Goal: Navigation & Orientation: Find specific page/section

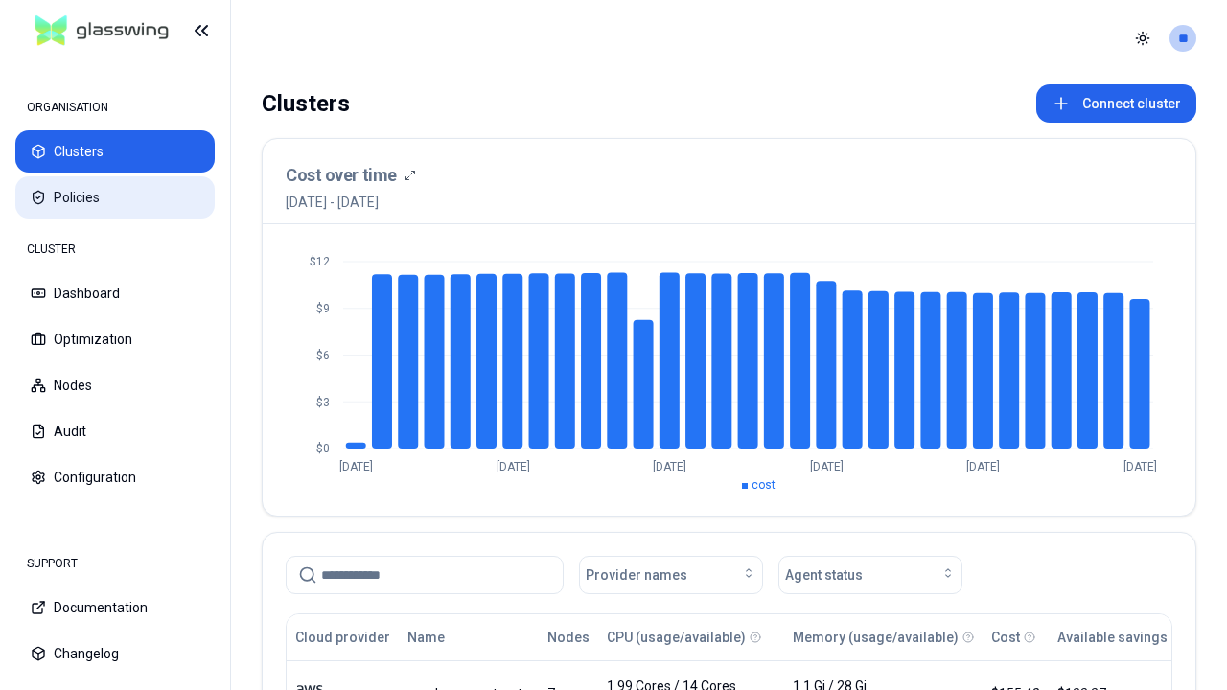
click at [115, 197] on button "Policies" at bounding box center [114, 197] width 199 height 42
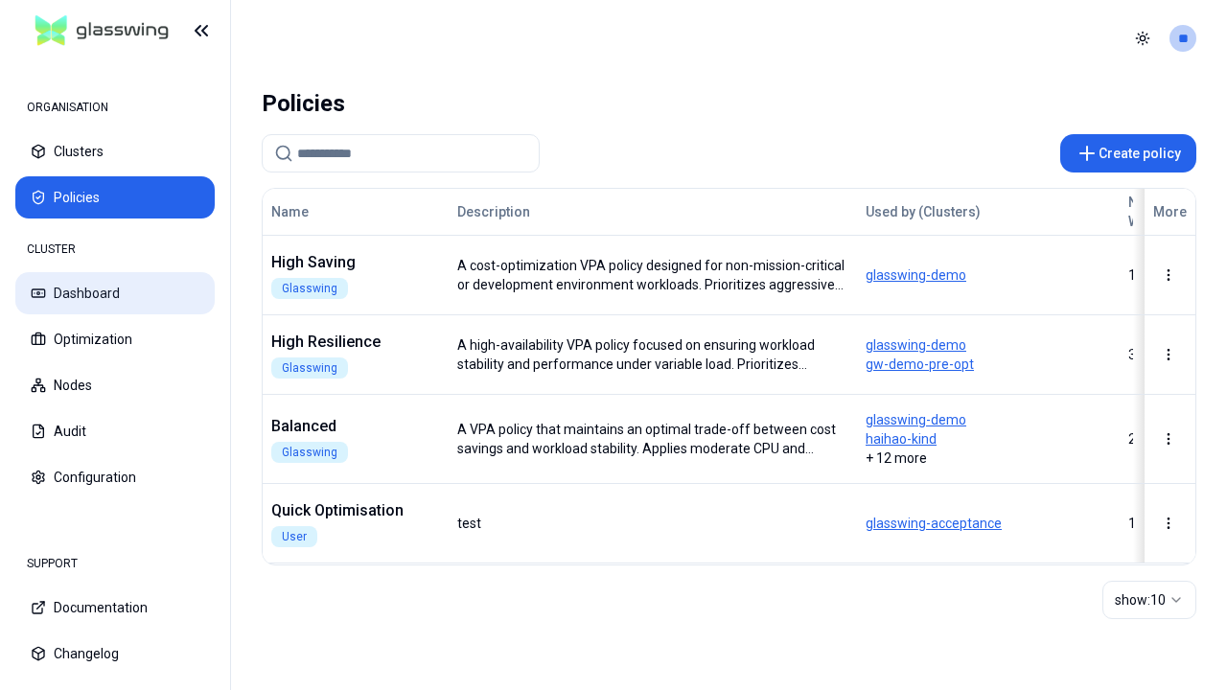
click at [115, 293] on button "Dashboard" at bounding box center [114, 293] width 199 height 42
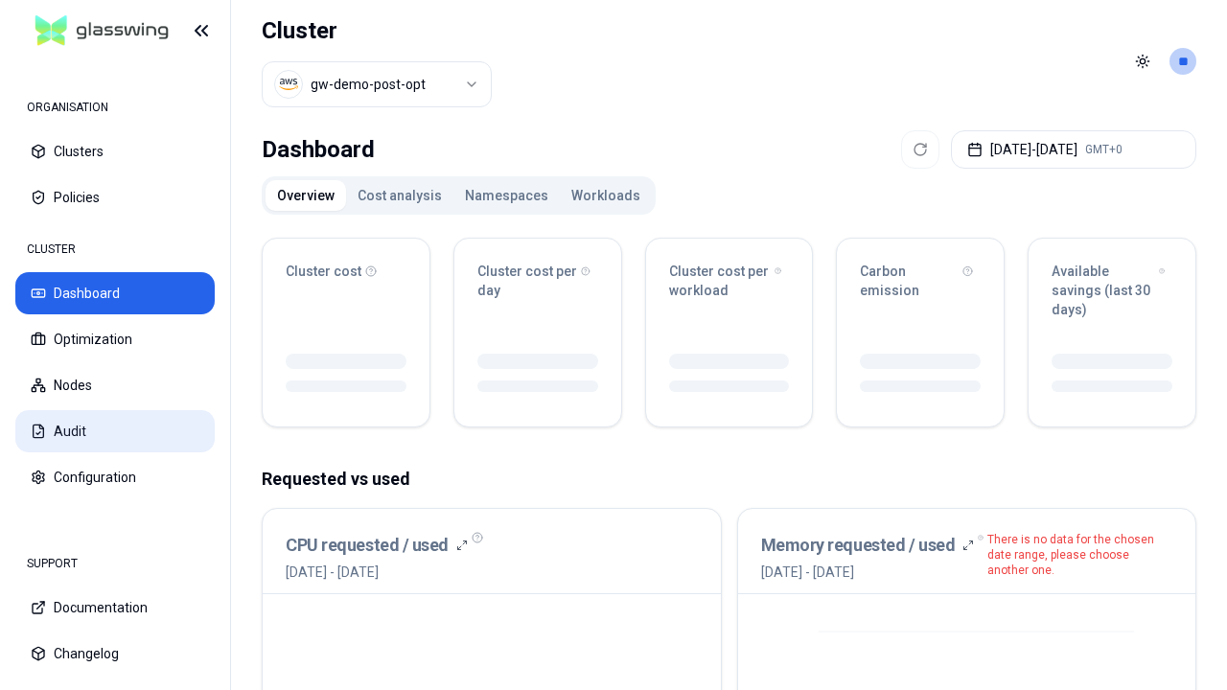
click at [115, 431] on button "Audit" at bounding box center [114, 431] width 199 height 42
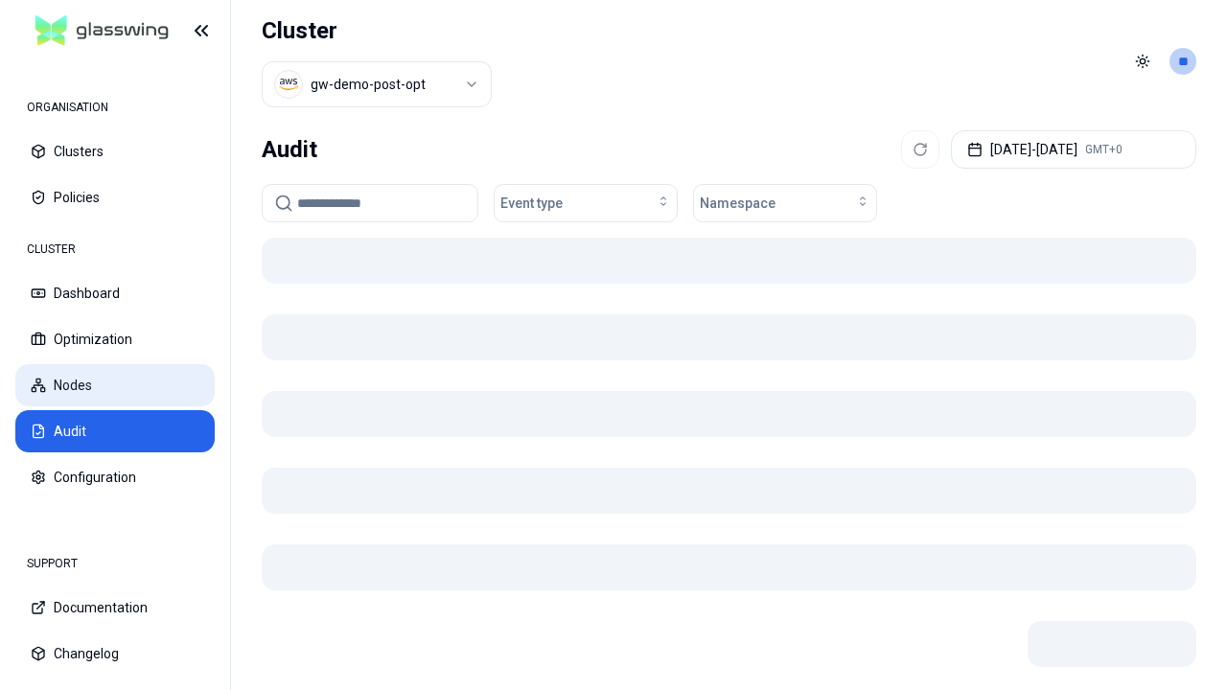
click at [115, 385] on button "Nodes" at bounding box center [114, 385] width 199 height 42
